Goal: Information Seeking & Learning: Compare options

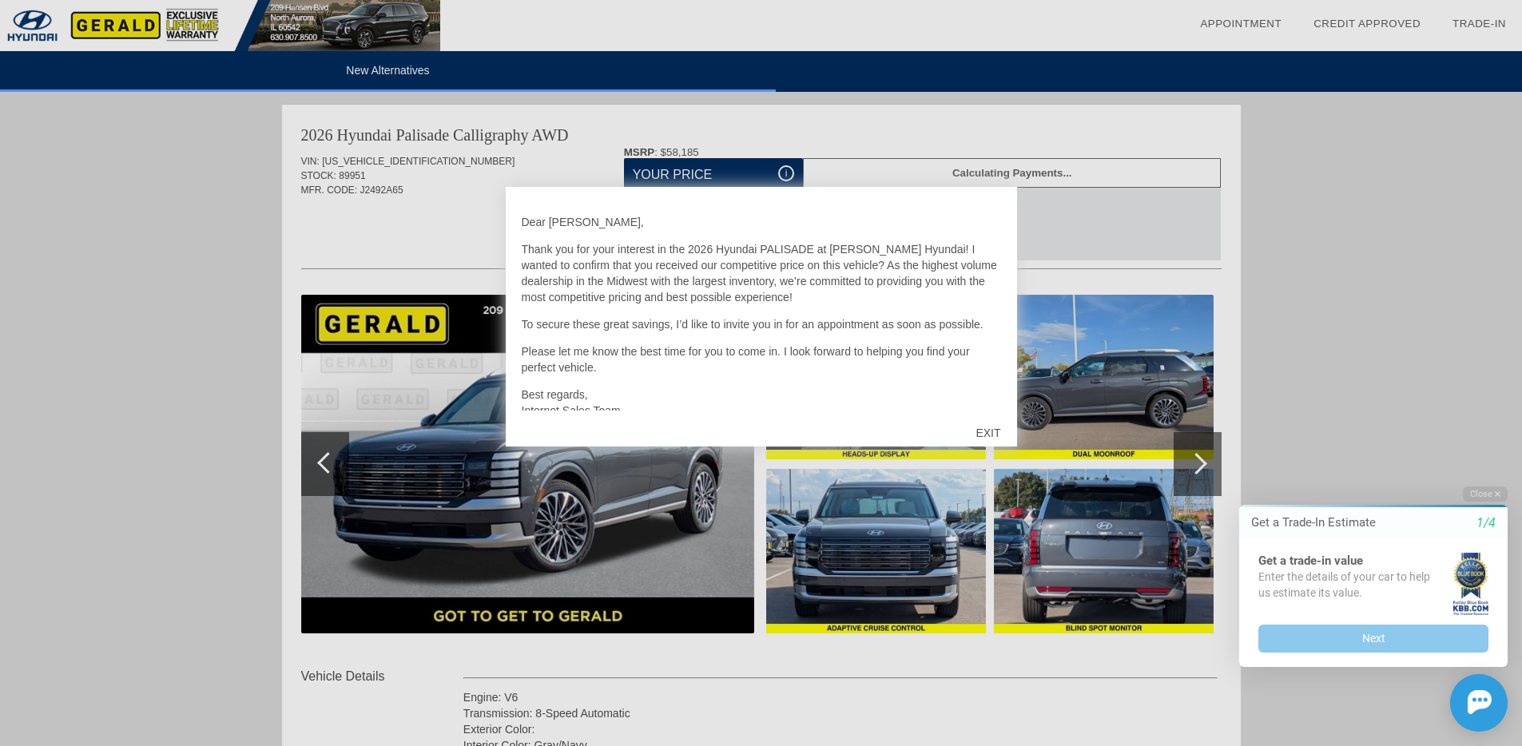
scroll to position [35, 0]
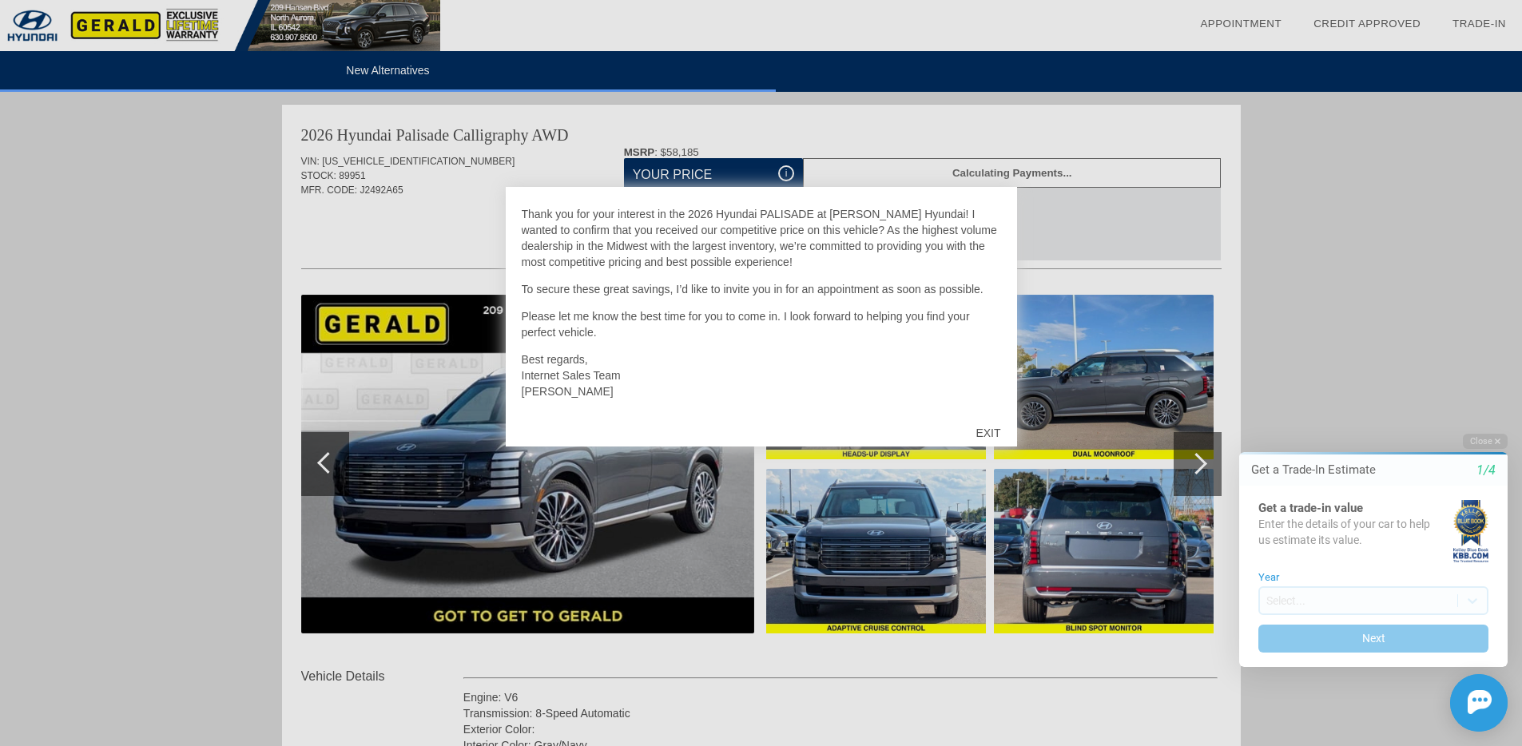
click at [984, 435] on div "EXIT" at bounding box center [987, 433] width 57 height 48
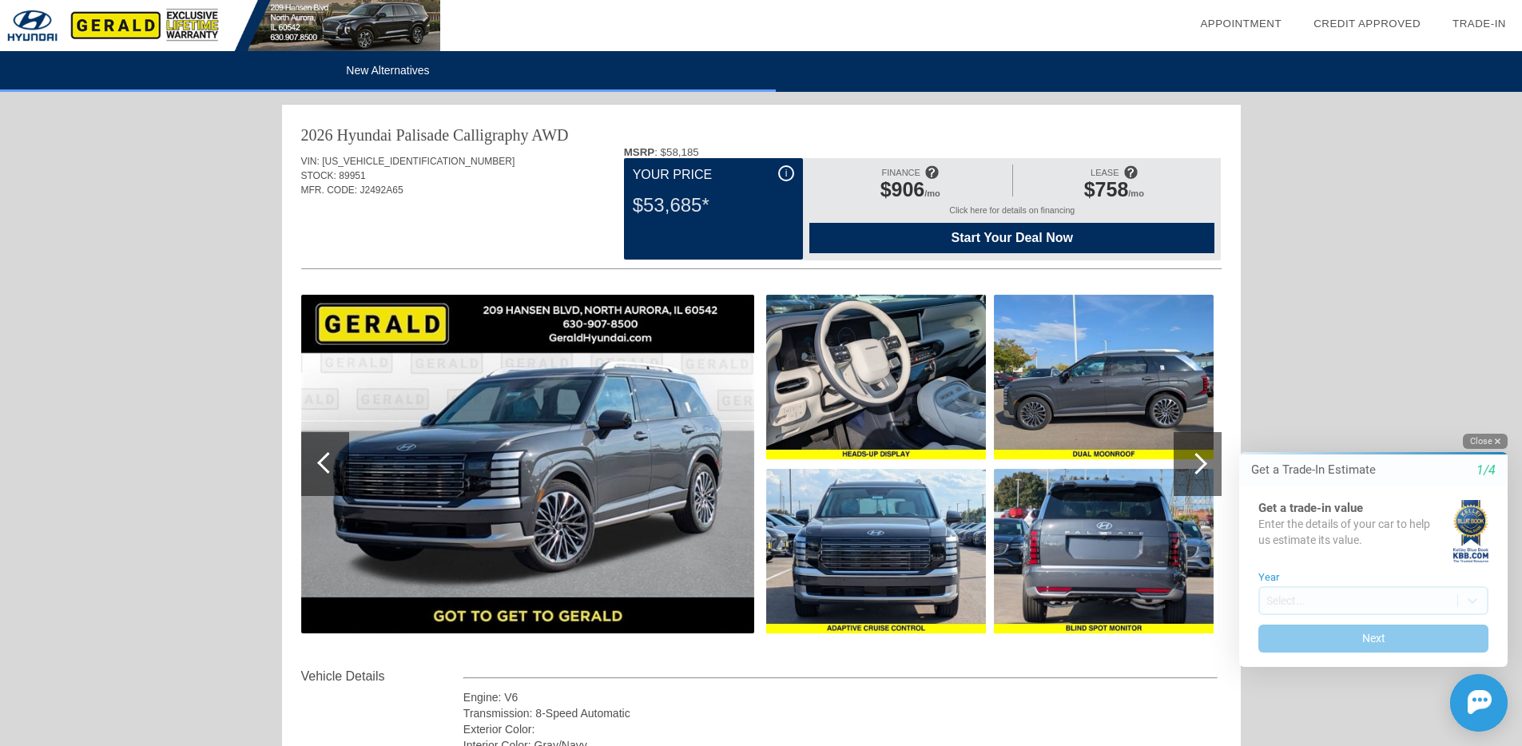
click at [1489, 440] on button "Close" at bounding box center [1484, 441] width 45 height 15
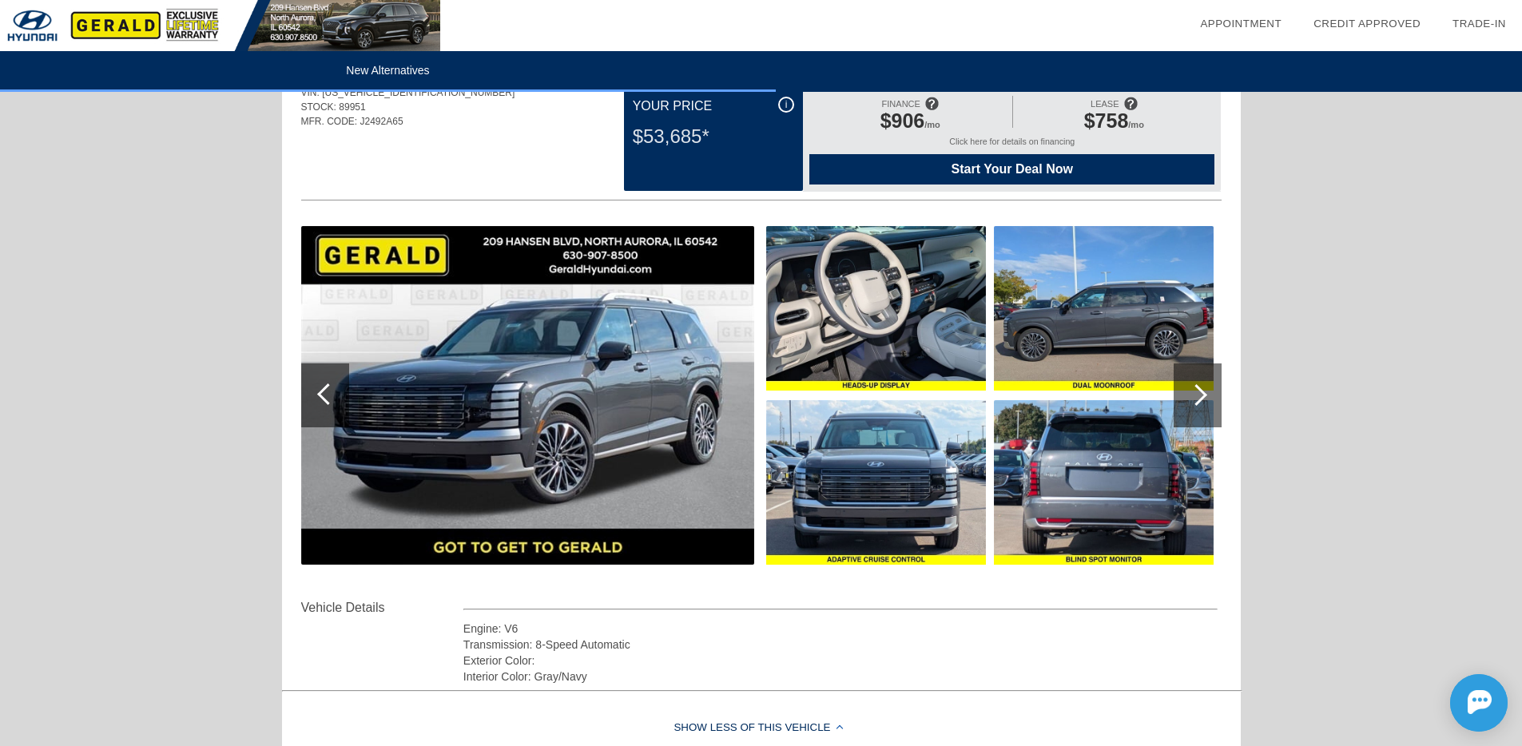
scroll to position [0, 0]
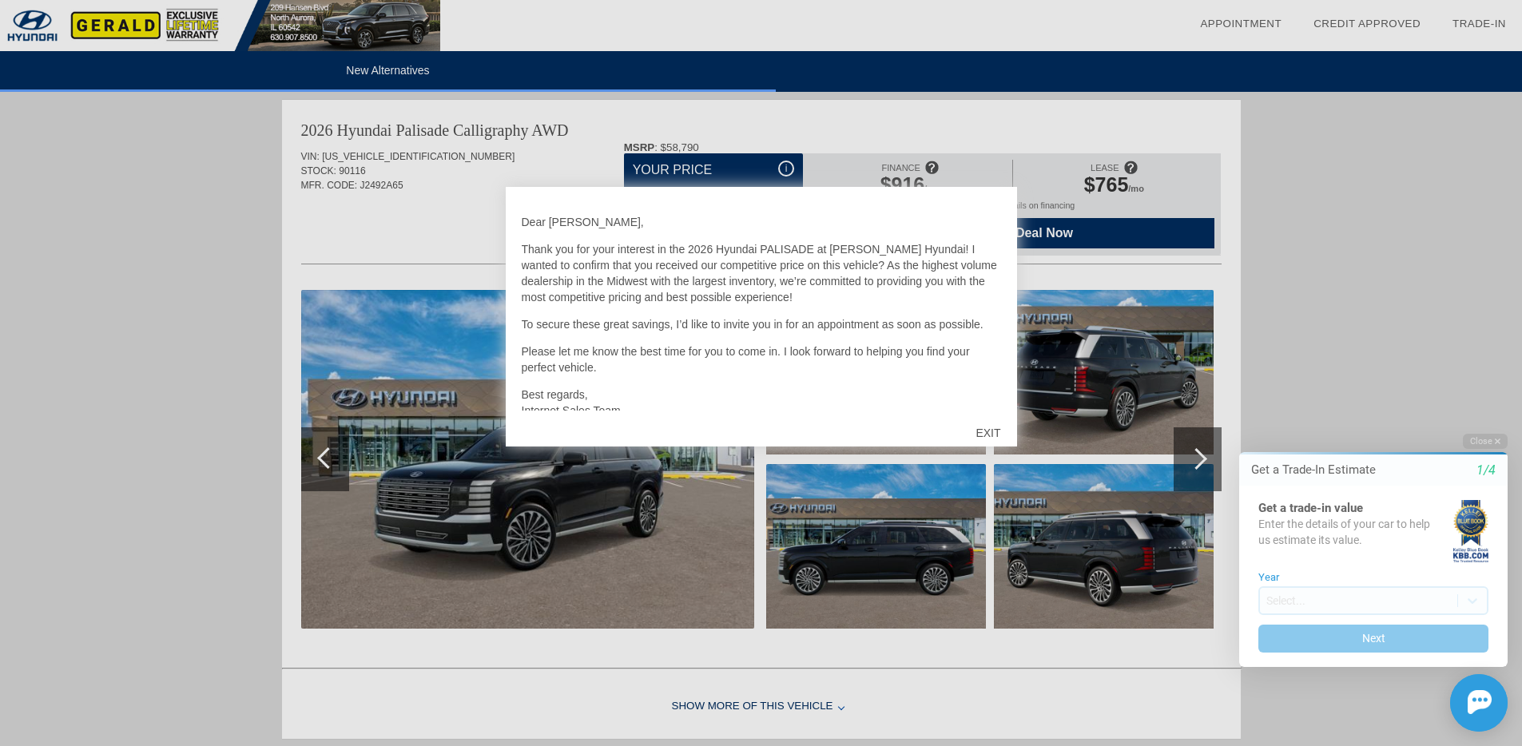
click at [994, 429] on div "EXIT" at bounding box center [987, 433] width 57 height 48
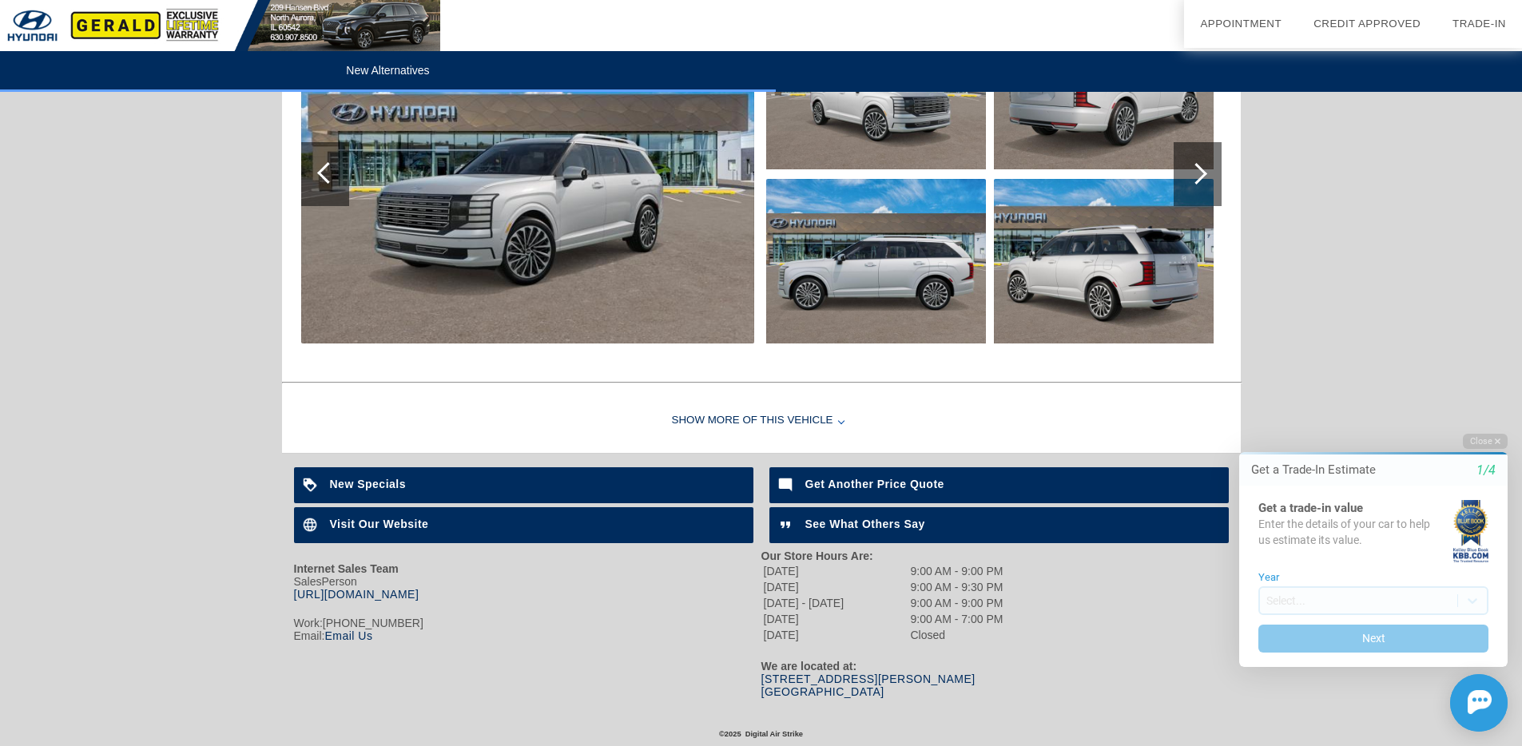
scroll to position [1679, 0]
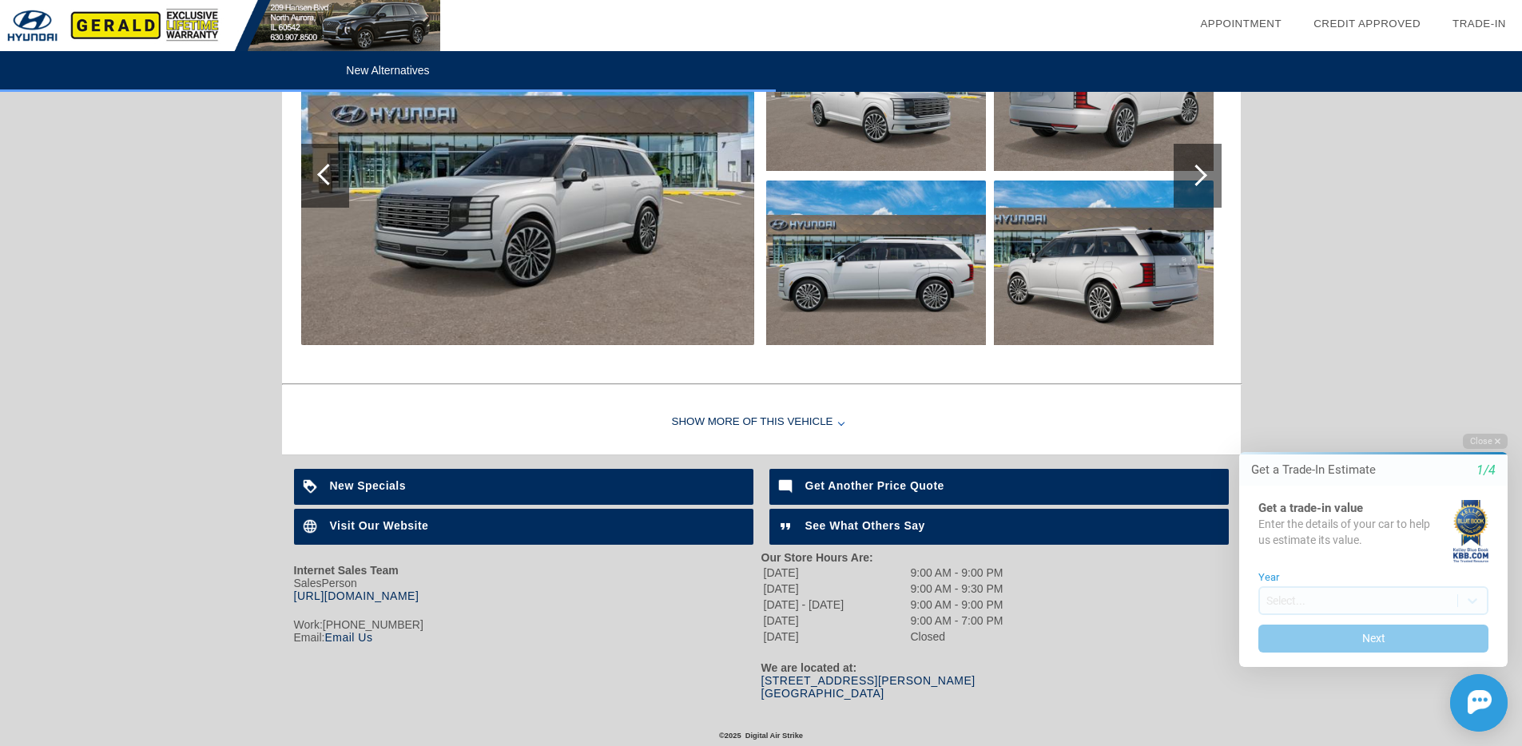
click at [802, 427] on div "Show More of this Vehicle" at bounding box center [761, 423] width 958 height 64
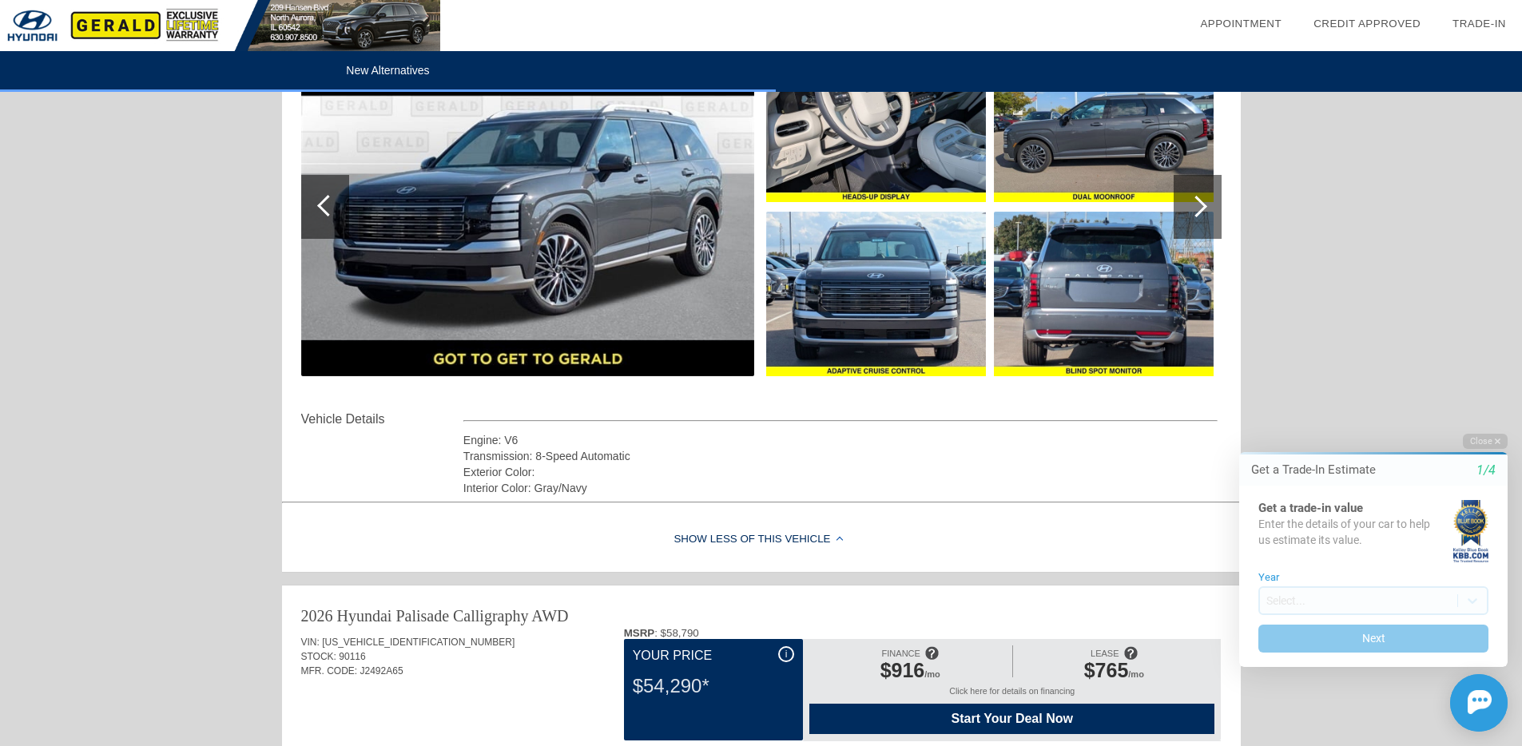
scroll to position [0, 0]
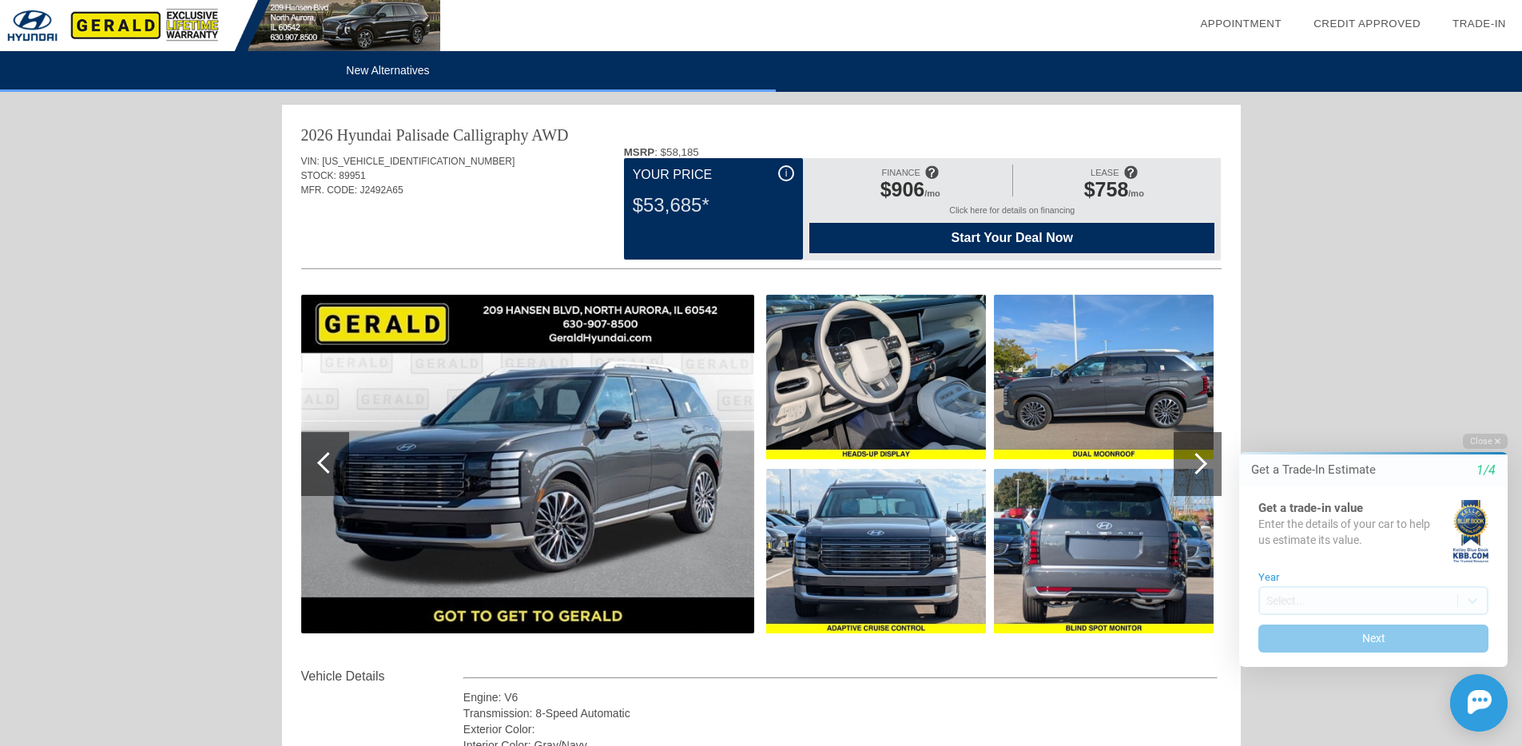
click at [387, 59] on li "New Alternatives" at bounding box center [388, 71] width 776 height 41
click at [386, 81] on li "New Alternatives" at bounding box center [388, 71] width 776 height 41
click at [387, 72] on li "New Alternatives" at bounding box center [388, 71] width 776 height 41
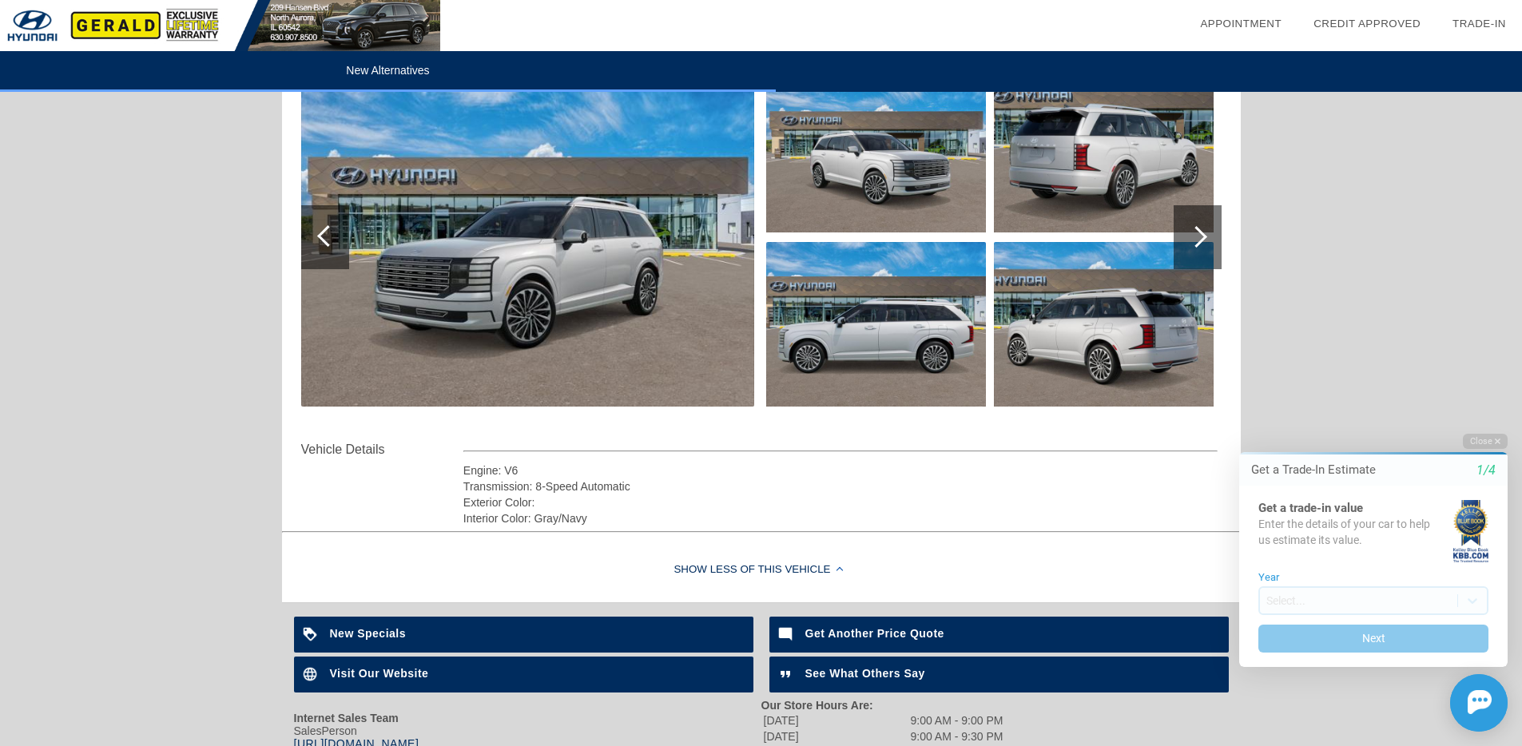
scroll to position [1767, 0]
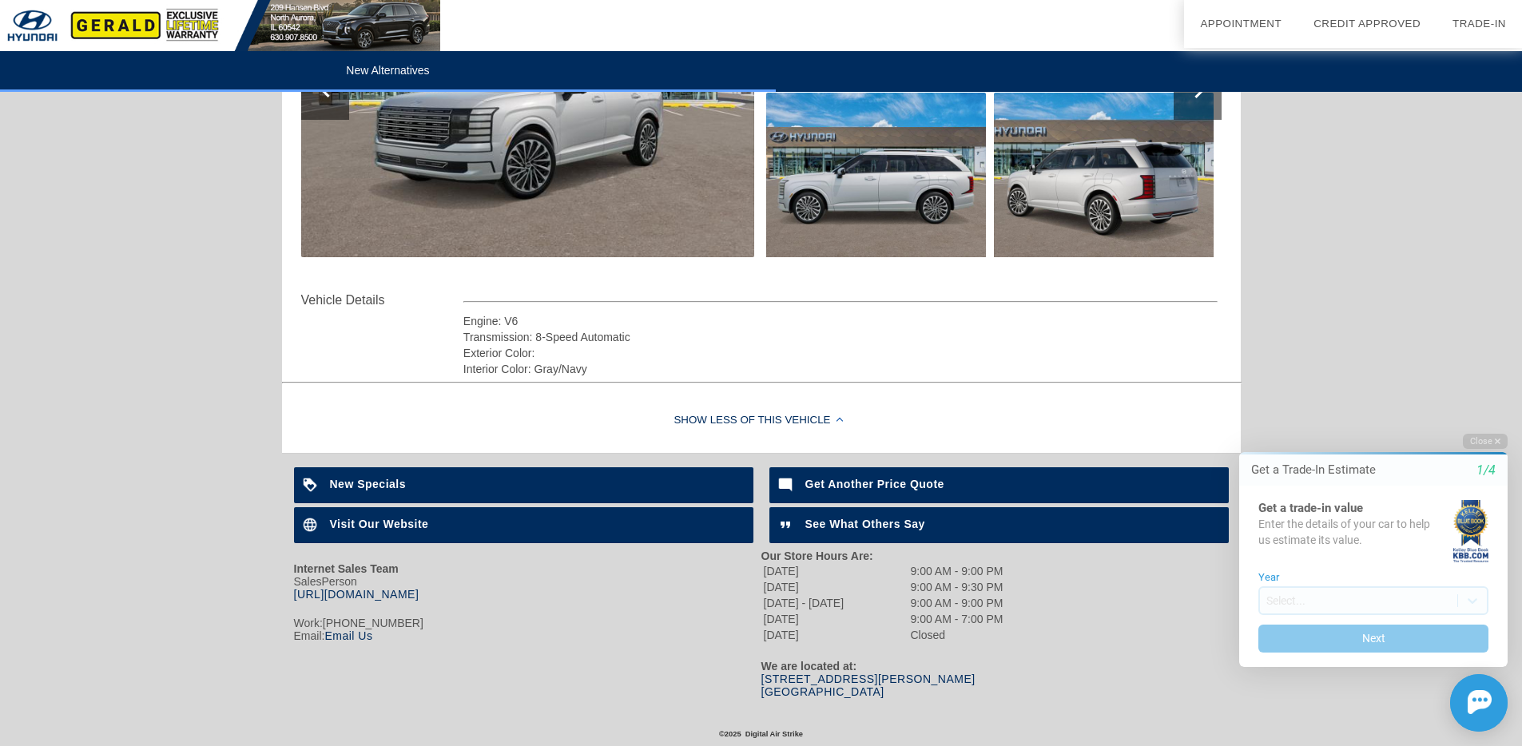
click at [399, 482] on b "New Specials" at bounding box center [368, 484] width 77 height 13
click at [665, 534] on div "Visit Our Website" at bounding box center [523, 525] width 459 height 36
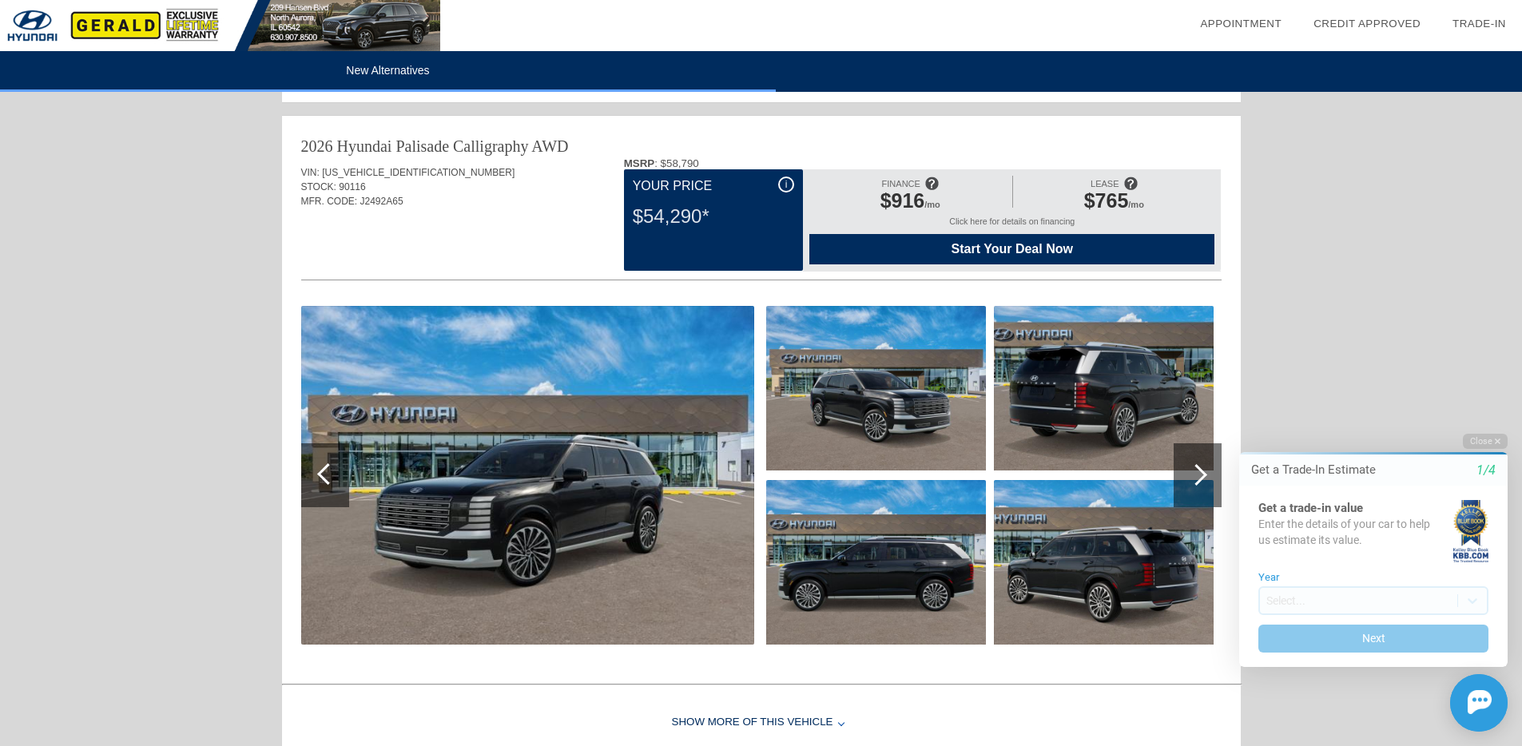
scroll to position [237, 0]
